Goal: Information Seeking & Learning: Learn about a topic

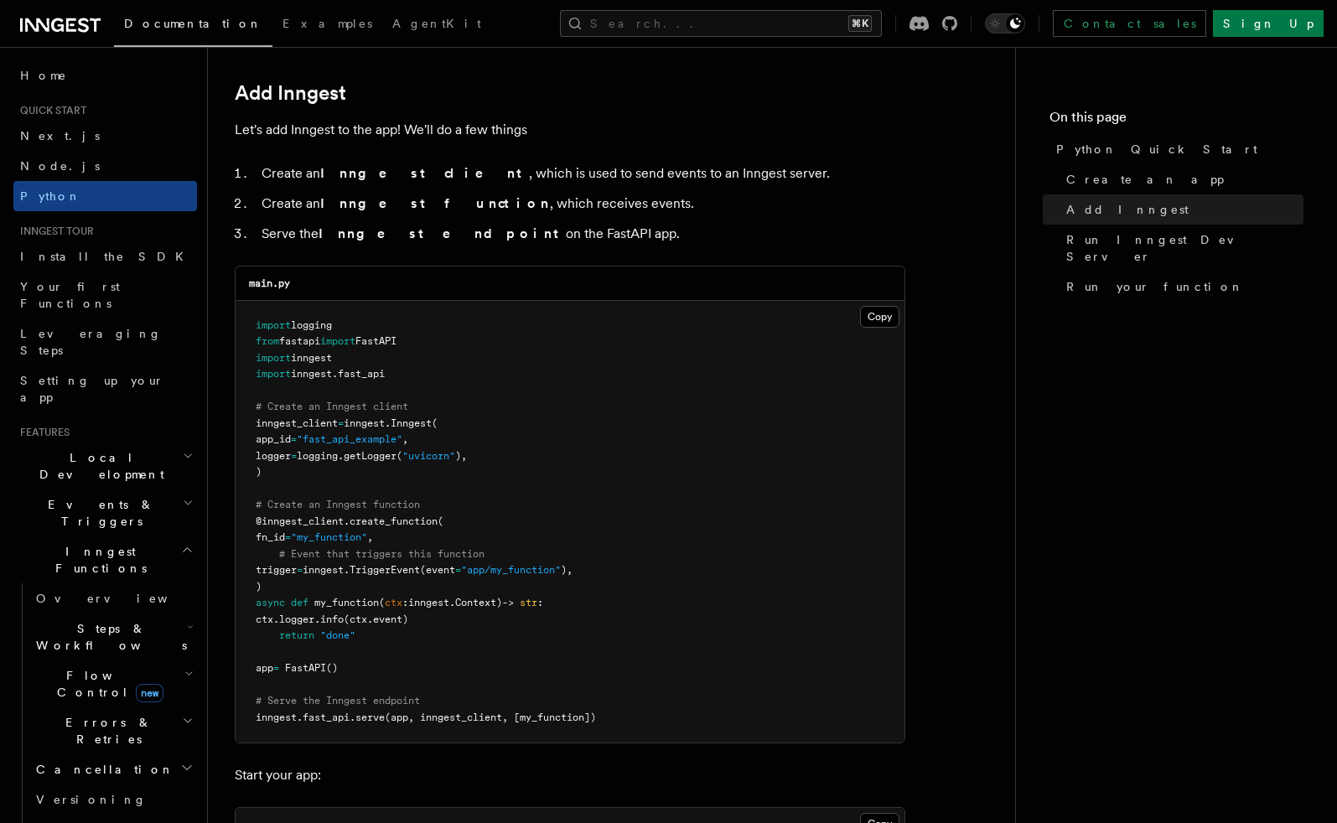
scroll to position [10, 0]
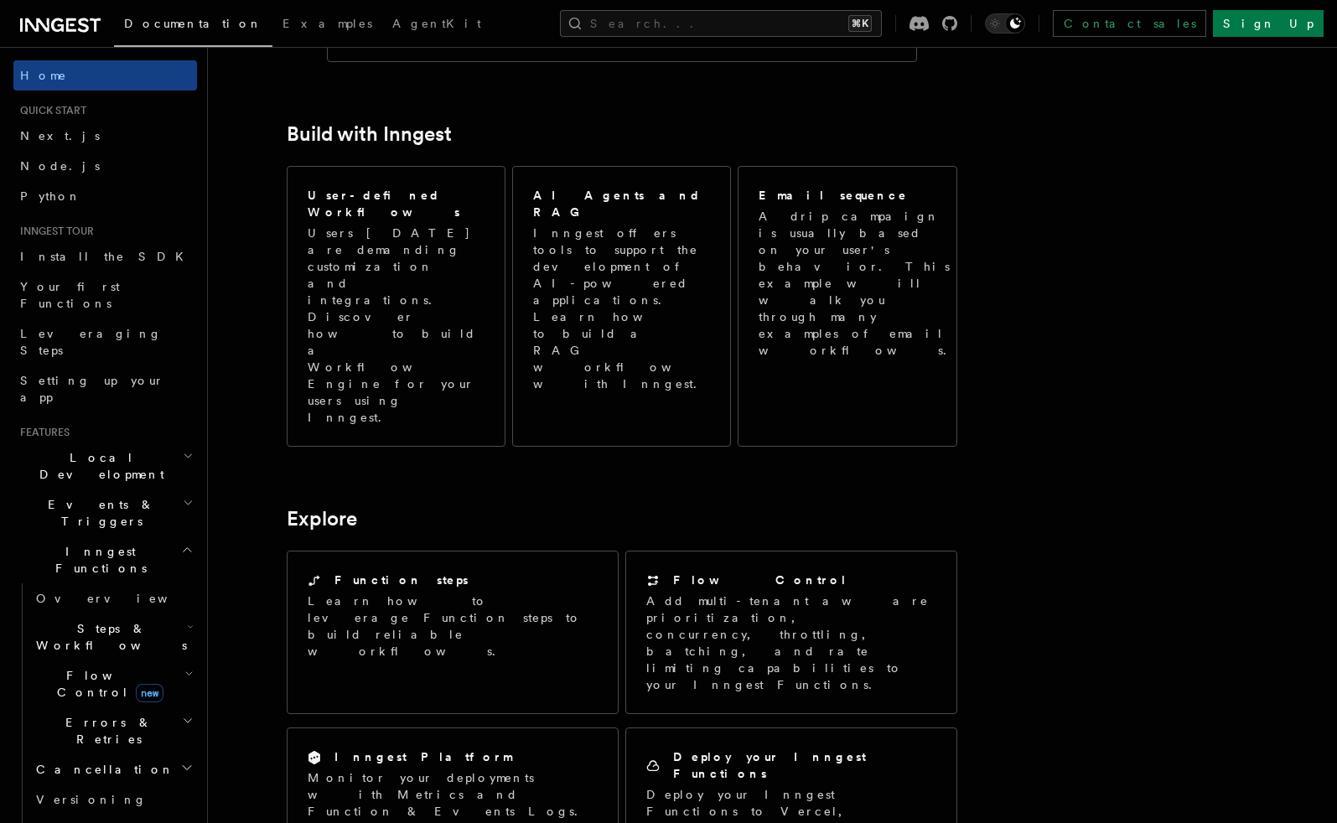
scroll to position [924, 0]
